Goal: Information Seeking & Learning: Check status

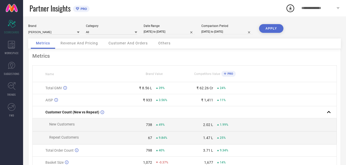
click at [84, 43] on span "Revenue And Pricing" at bounding box center [78, 43] width 37 height 4
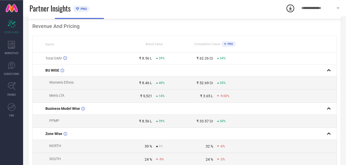
scroll to position [26, 0]
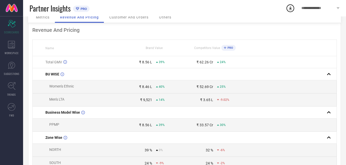
click at [142, 21] on div "Customer And Orders" at bounding box center [128, 18] width 49 height 10
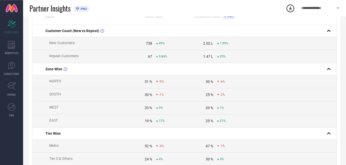
scroll to position [0, 0]
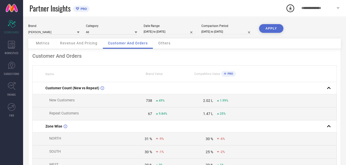
click at [170, 42] on span "Others" at bounding box center [164, 43] width 12 height 4
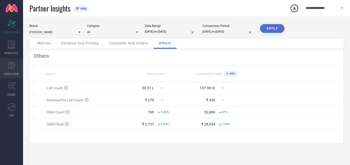
click at [13, 71] on link "SUGGESTIONS" at bounding box center [11, 68] width 23 height 21
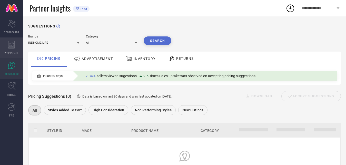
click at [12, 52] on span "WORKSPACE" at bounding box center [12, 53] width 14 height 4
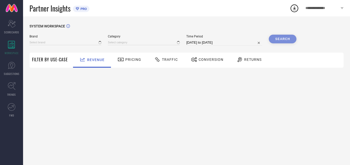
type input "INDHOME LIFE"
type input "All"
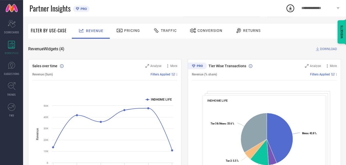
scroll to position [1, 0]
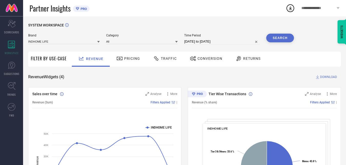
click at [98, 42] on div "INDHOME LIFE" at bounding box center [64, 41] width 72 height 5
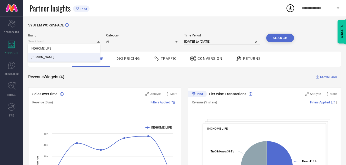
click at [58, 57] on div "[PERSON_NAME]" at bounding box center [64, 57] width 72 height 9
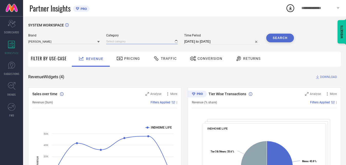
click at [118, 40] on input at bounding box center [142, 41] width 72 height 5
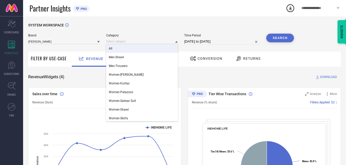
click at [120, 46] on div "All" at bounding box center [142, 48] width 72 height 9
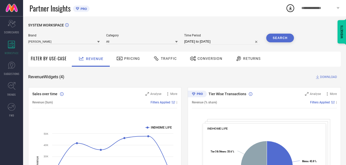
click at [268, 37] on button "Search" at bounding box center [280, 38] width 28 height 9
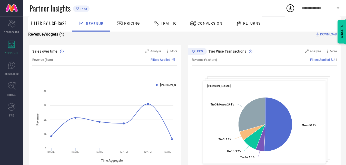
scroll to position [43, 0]
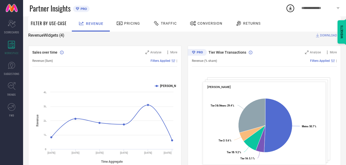
click at [124, 23] on div at bounding box center [120, 23] width 8 height 6
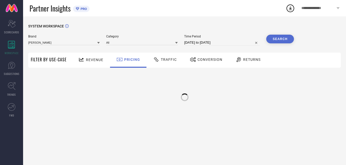
scroll to position [0, 0]
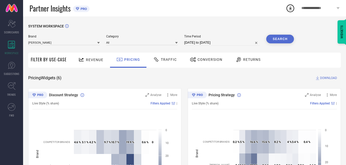
click at [170, 58] on div "Traffic" at bounding box center [165, 59] width 26 height 9
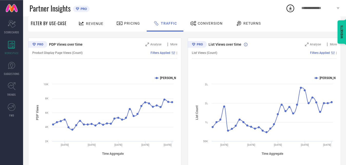
scroll to position [59, 0]
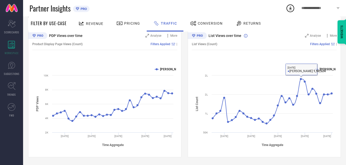
click at [203, 24] on span "Conversion" at bounding box center [210, 23] width 25 height 4
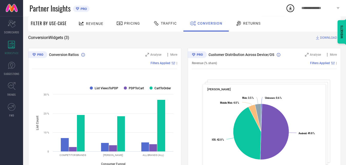
scroll to position [0, 0]
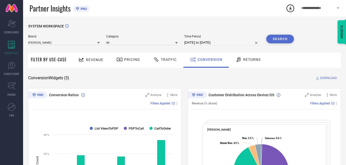
click at [252, 58] on span "Returns" at bounding box center [251, 59] width 17 height 4
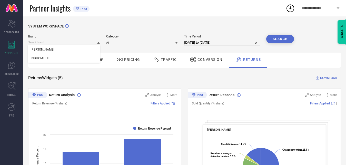
click at [98, 43] on div at bounding box center [64, 42] width 72 height 5
drag, startPoint x: 87, startPoint y: 57, endPoint x: 94, endPoint y: 52, distance: 8.6
click at [89, 55] on div "INDHOME LIFE" at bounding box center [64, 58] width 72 height 9
click at [134, 43] on input at bounding box center [142, 42] width 72 height 5
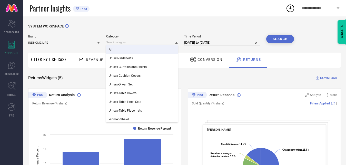
click at [124, 49] on div "All" at bounding box center [142, 49] width 72 height 9
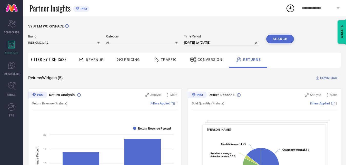
drag, startPoint x: 128, startPoint y: 46, endPoint x: 124, endPoint y: 49, distance: 5.2
click at [124, 49] on div "Brand INDHOME LIFE Category All Time Period [DATE] to [DATE] Search" at bounding box center [161, 42] width 266 height 15
click at [282, 36] on button "Search" at bounding box center [280, 39] width 28 height 9
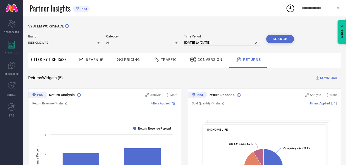
click at [244, 13] on div "Partner Insights PRO" at bounding box center [157, 8] width 256 height 16
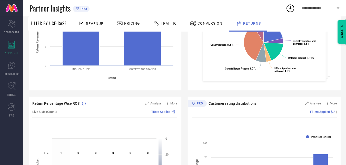
scroll to position [2, 0]
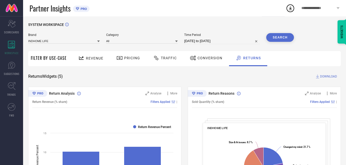
click at [98, 59] on span "Revenue" at bounding box center [94, 58] width 17 height 4
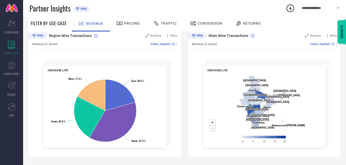
scroll to position [0, 0]
